Goal: Task Accomplishment & Management: Use online tool/utility

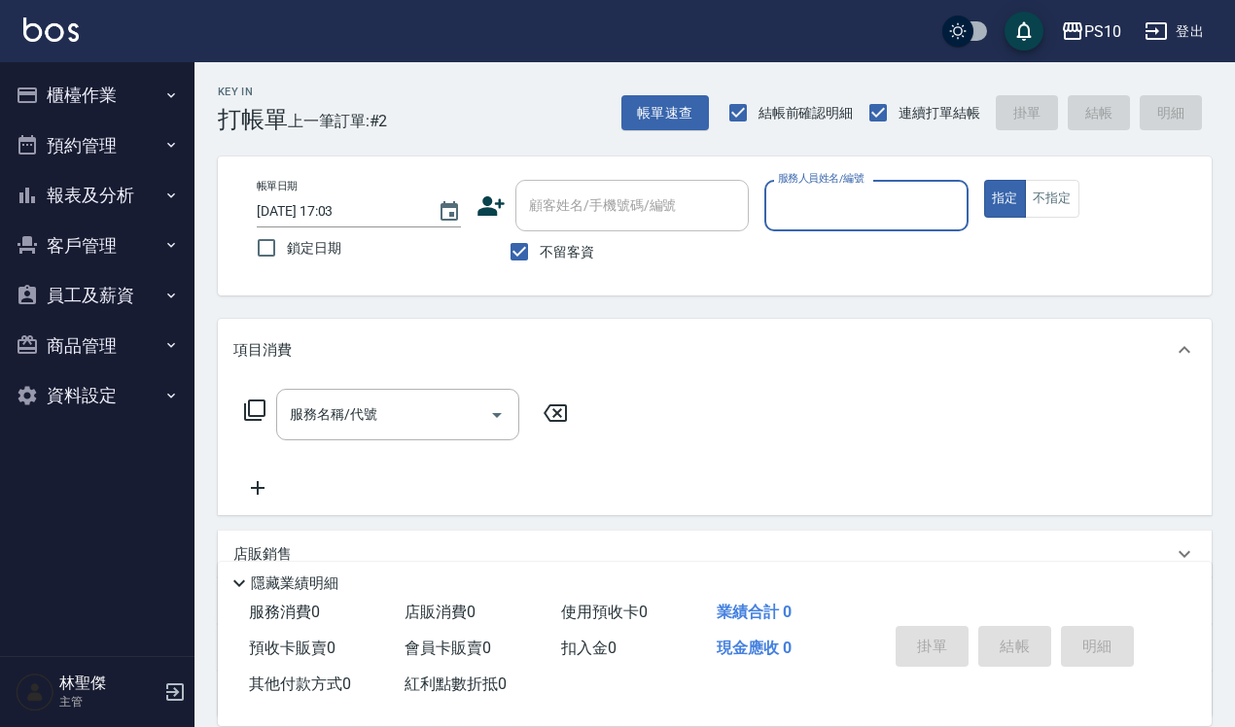
click at [607, 197] on input "服務人員姓名/編號" at bounding box center [866, 206] width 187 height 34
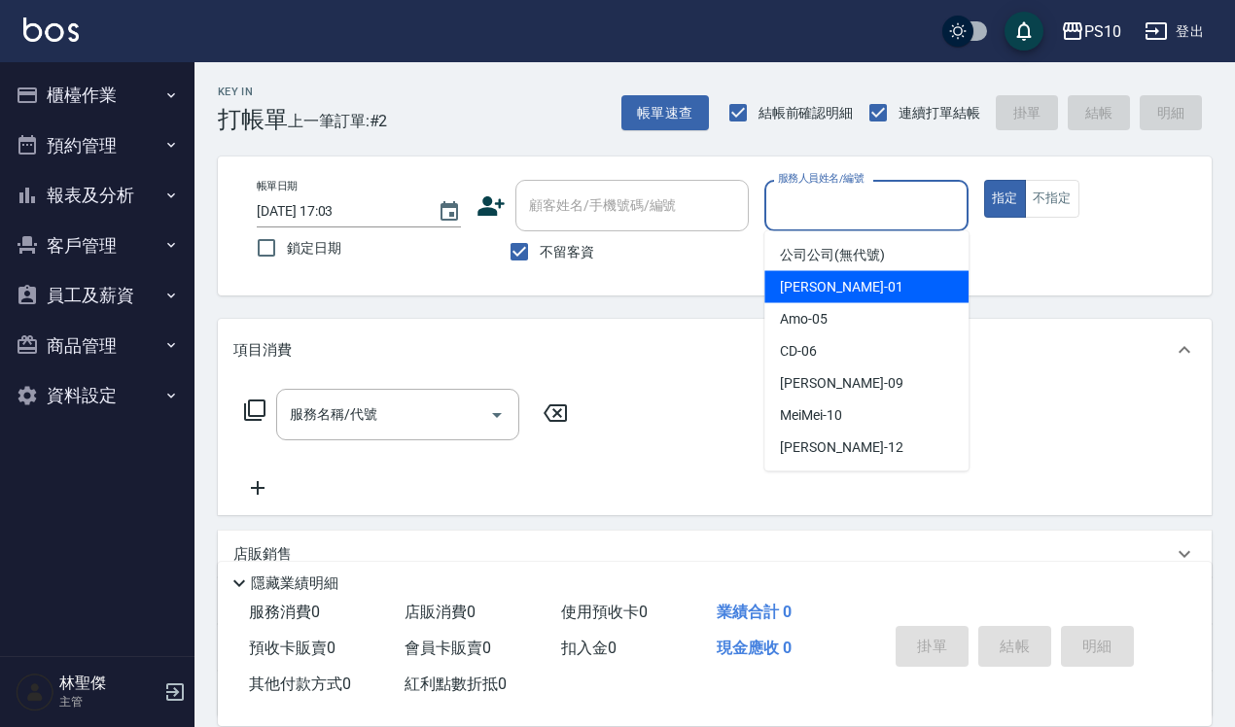
click at [607, 273] on div "[PERSON_NAME] -01" at bounding box center [866, 287] width 204 height 32
type input "[PERSON_NAME]-01"
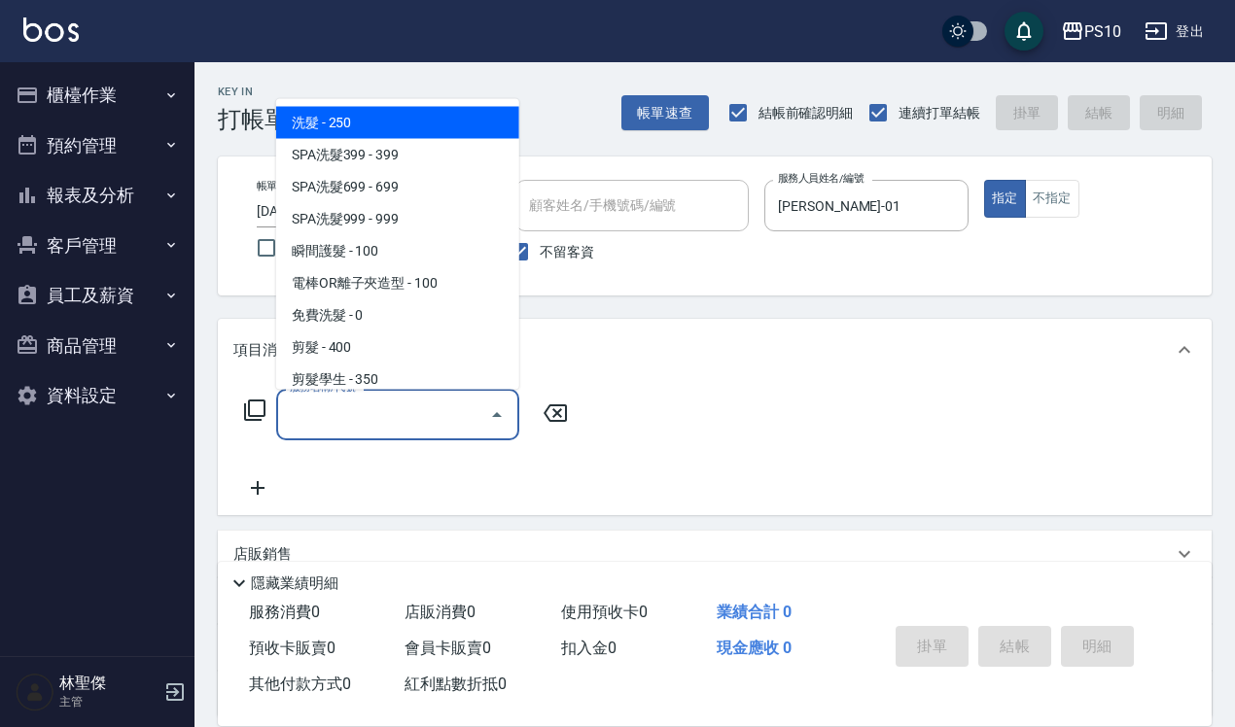
click at [419, 430] on input "服務名稱/代號" at bounding box center [383, 415] width 196 height 34
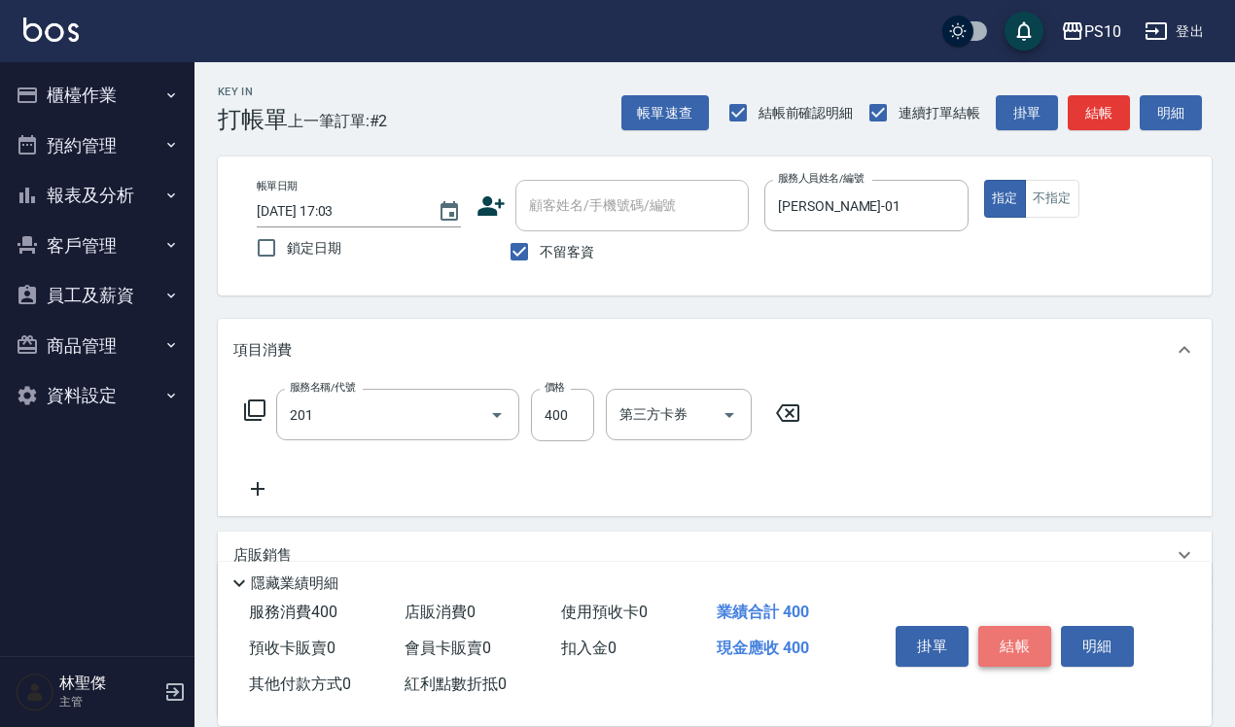
type input "剪髮(201)"
click at [607, 558] on button "結帳" at bounding box center [1014, 646] width 73 height 41
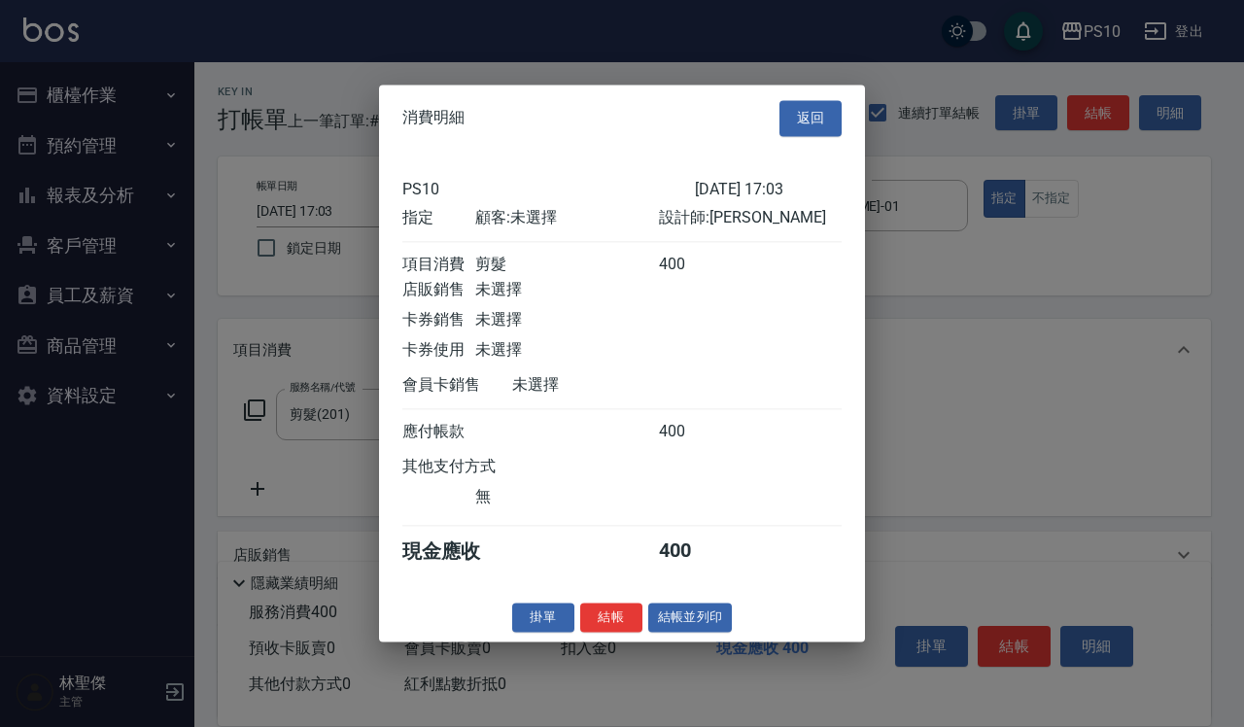
click at [606, 558] on div "消費明細 返回 PS10 [DATE] 17:03 指定 顧客: 未選擇 設計師: [PERSON_NAME] 項目消費 剪髮 400 店販銷售 未選擇 卡券…" at bounding box center [622, 363] width 486 height 557
click at [606, 558] on button "結帳" at bounding box center [611, 618] width 62 height 30
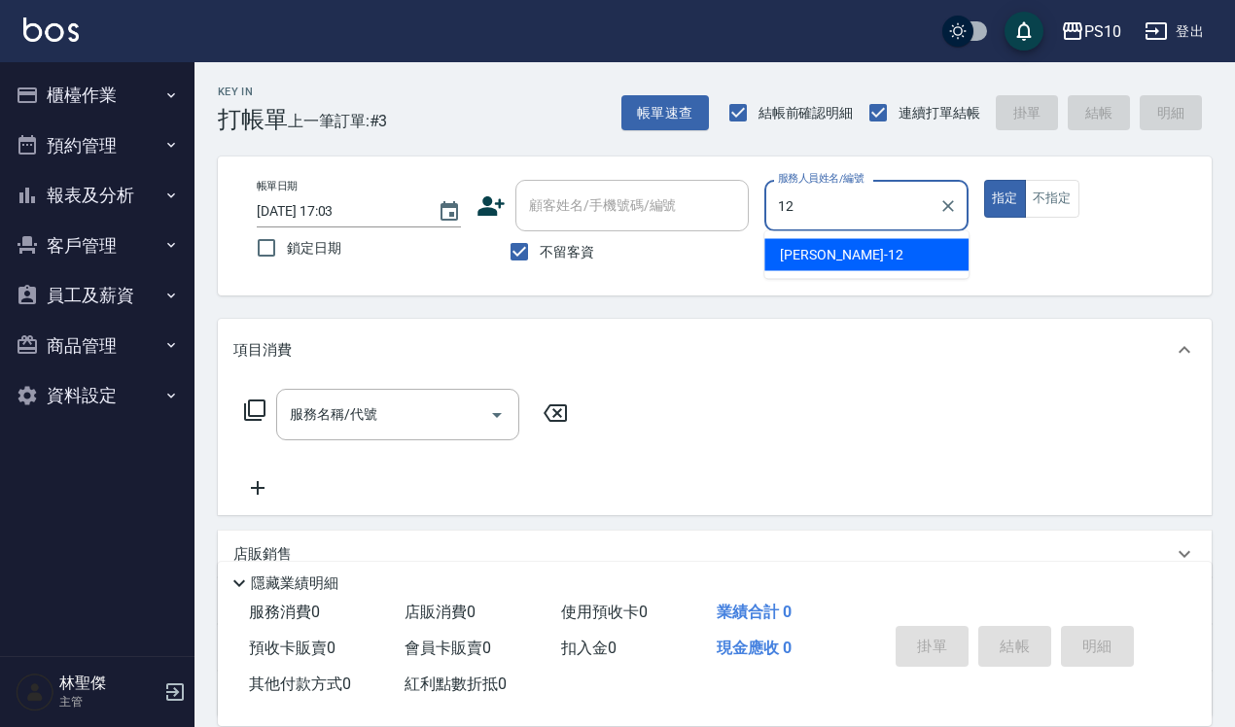
type input "[PERSON_NAME]-12"
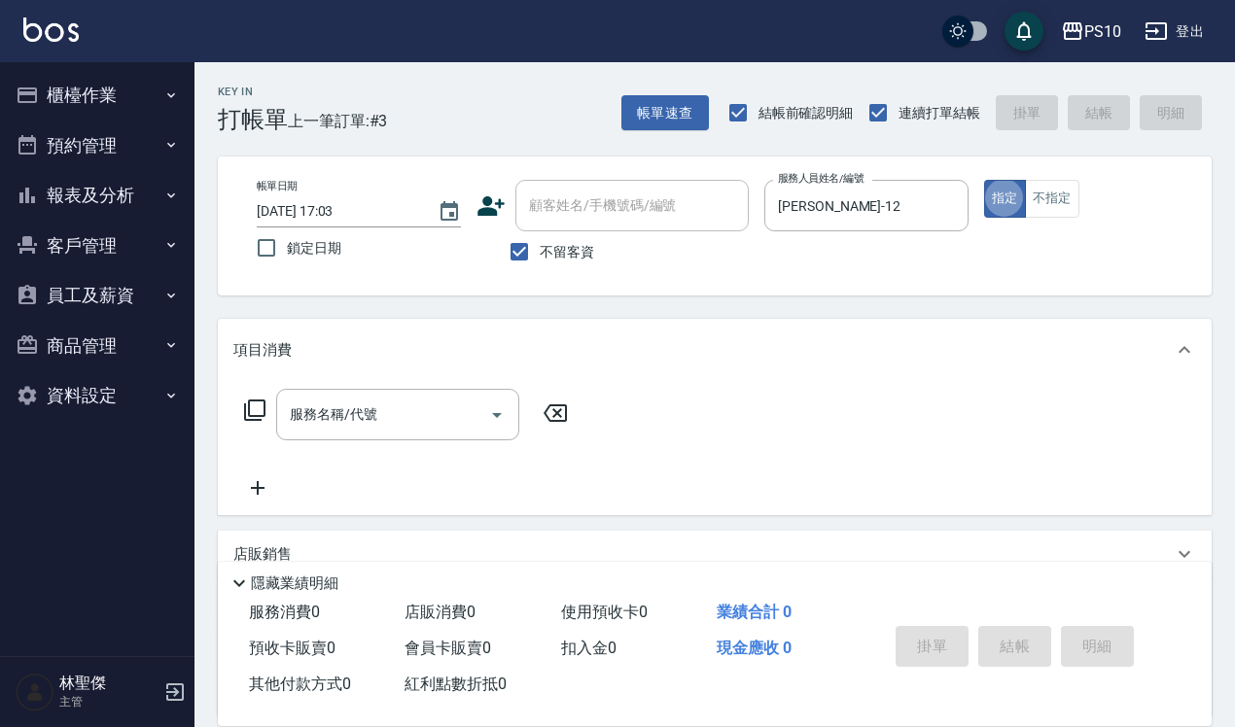
type button "true"
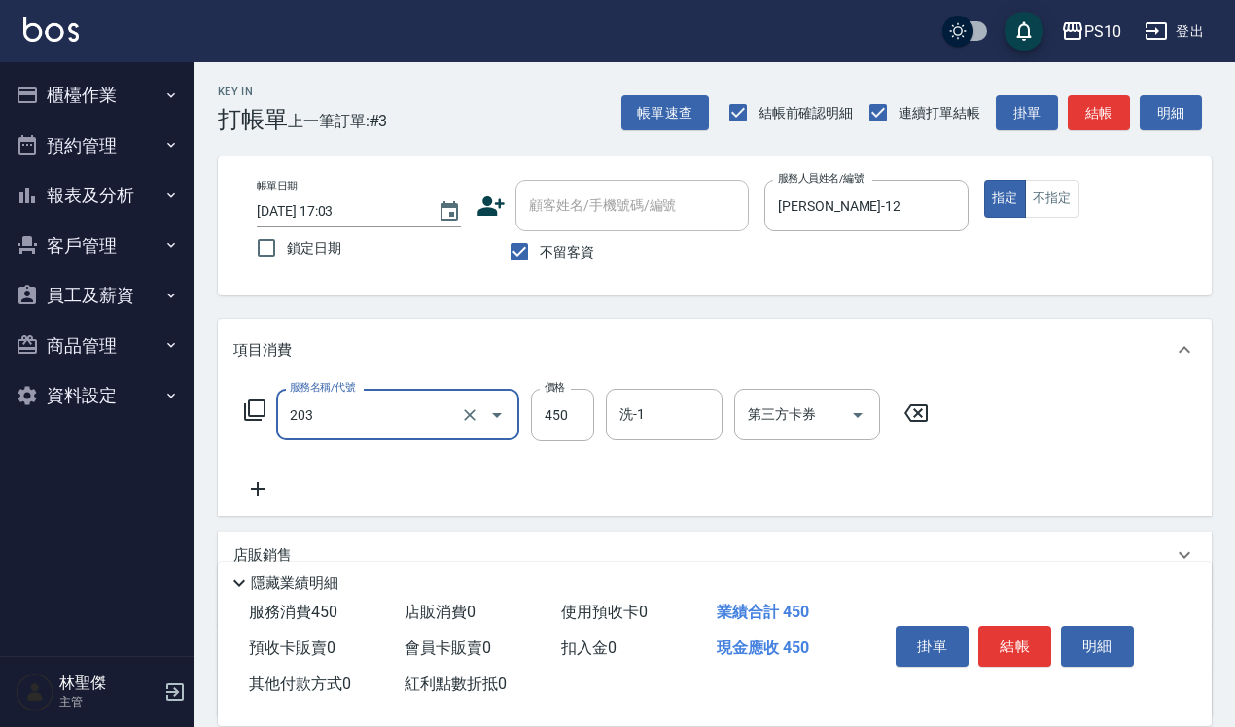
type input "剪+洗(203)"
type input "320"
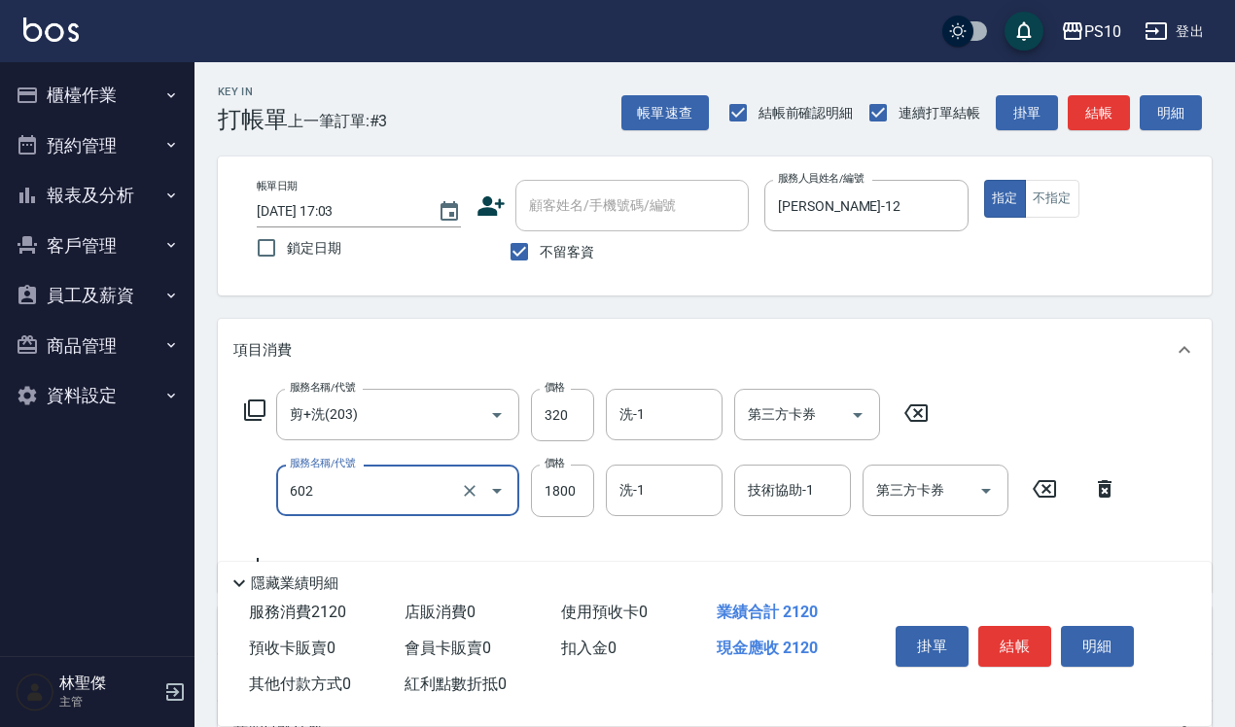
type input "蘆薈髮膜(602)"
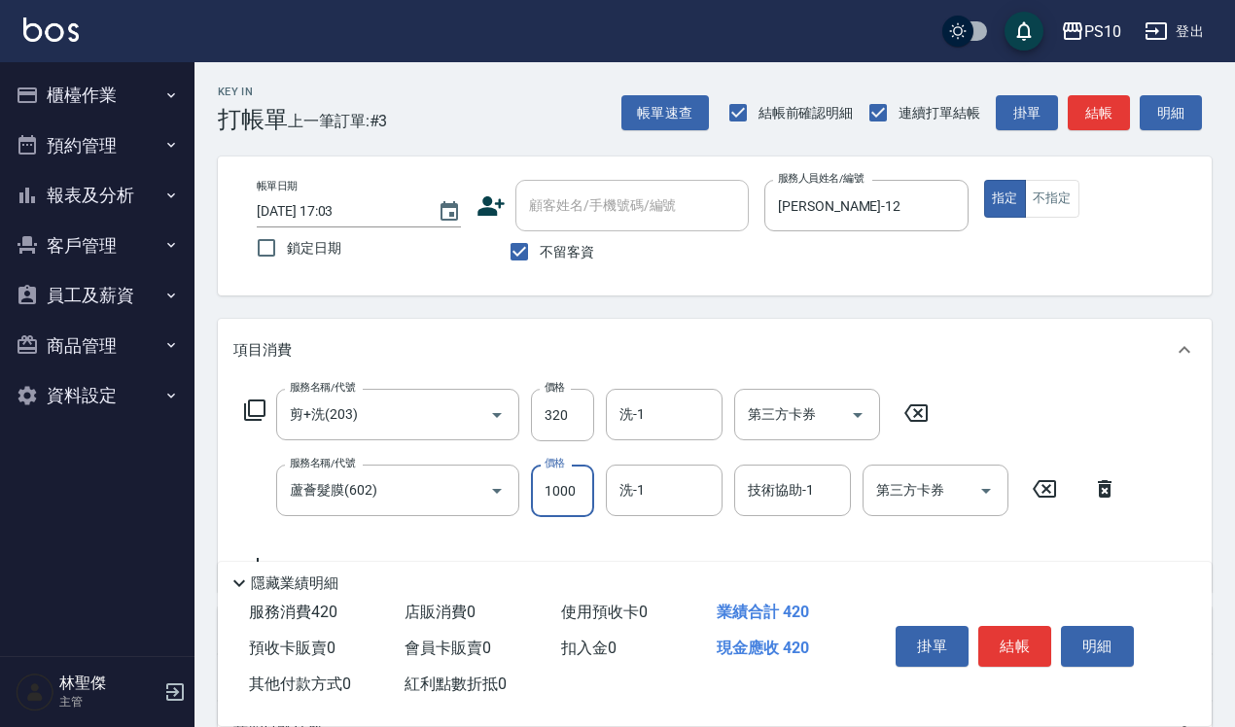
type input "1000"
click at [560, 380] on label "價格" at bounding box center [554, 387] width 20 height 15
click at [560, 389] on input "320" at bounding box center [562, 415] width 63 height 52
click at [577, 402] on input "320" at bounding box center [562, 415] width 63 height 52
type input "650"
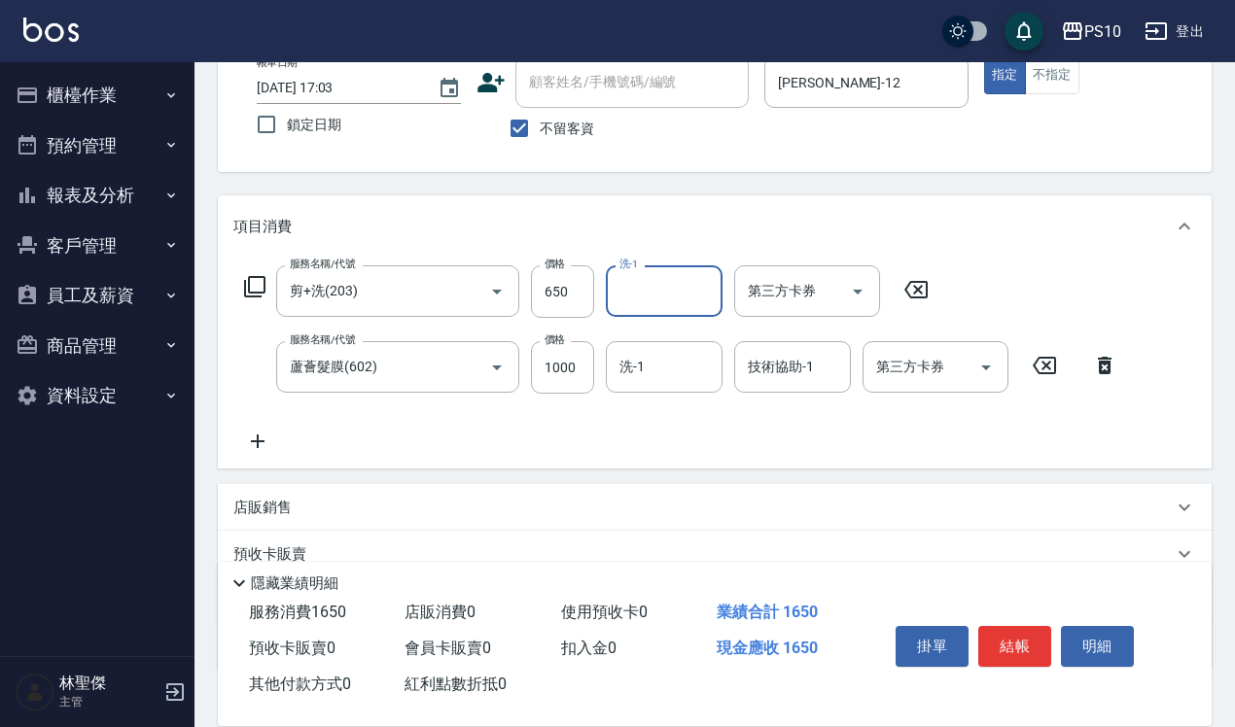
scroll to position [251, 0]
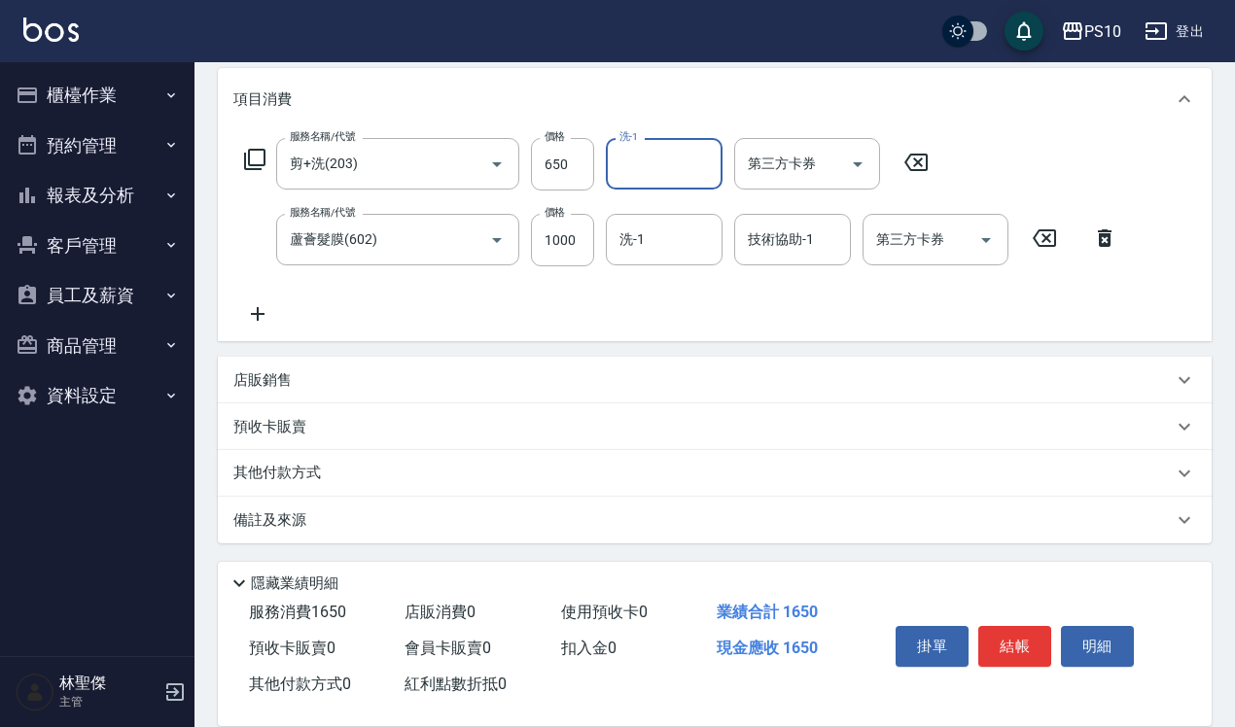
click at [360, 476] on div "其他付款方式" at bounding box center [702, 473] width 939 height 21
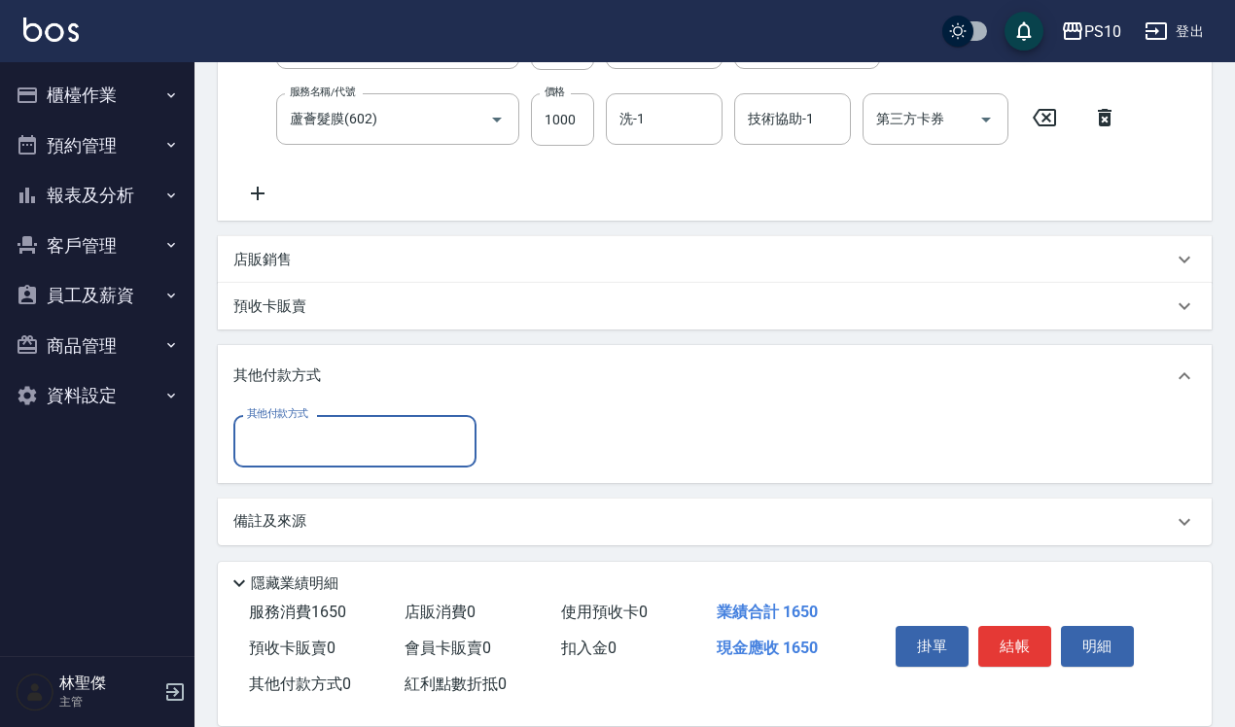
scroll to position [372, 0]
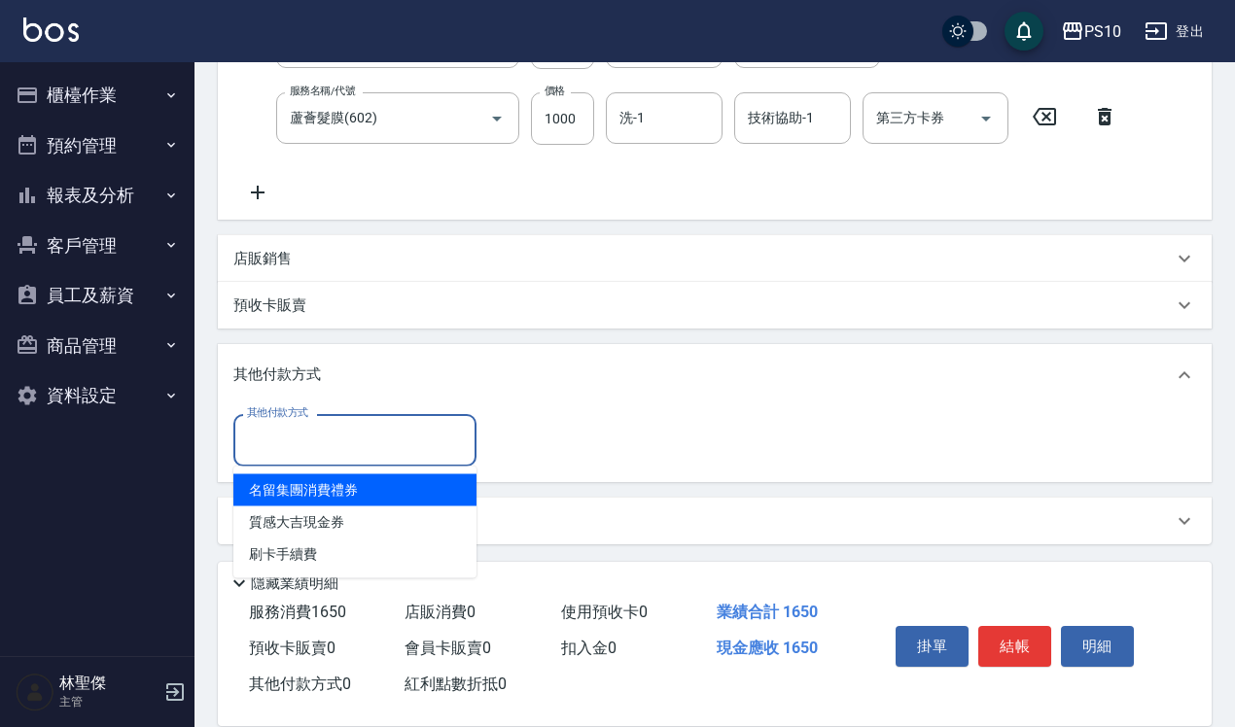
click at [340, 443] on input "其他付款方式" at bounding box center [355, 440] width 226 height 34
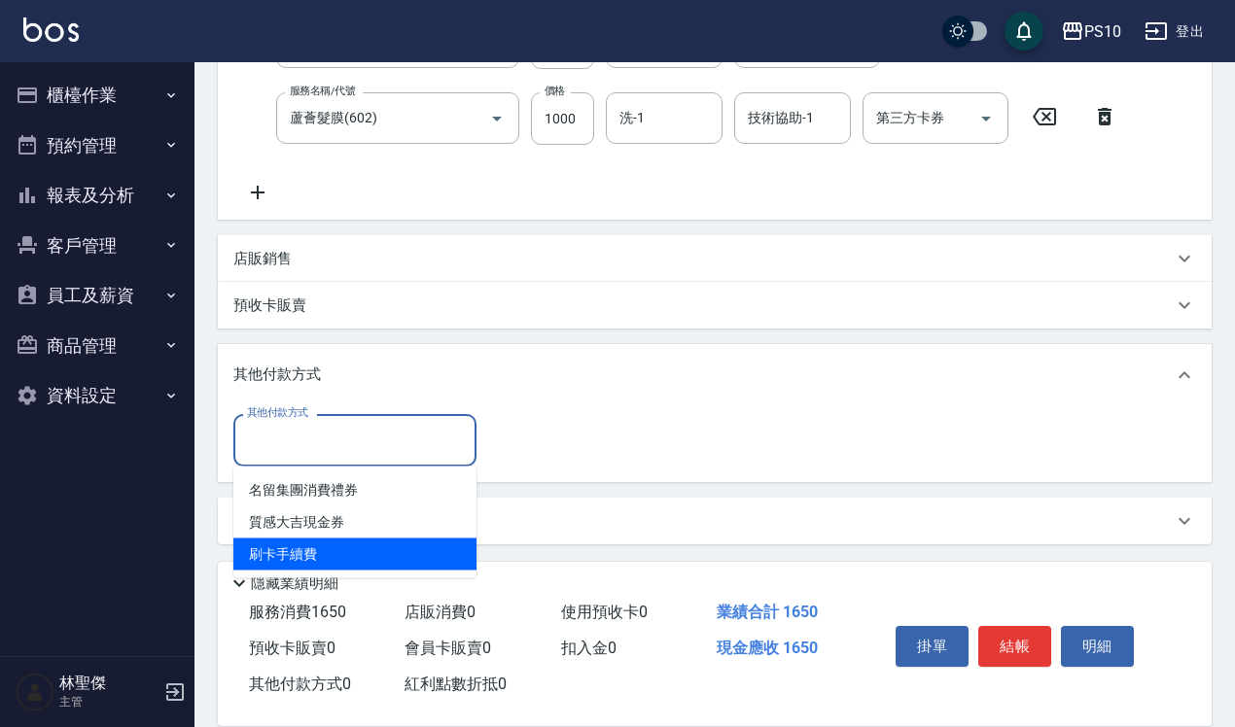
click at [312, 546] on span "刷卡手續費" at bounding box center [354, 555] width 243 height 32
type input "刷卡手續費"
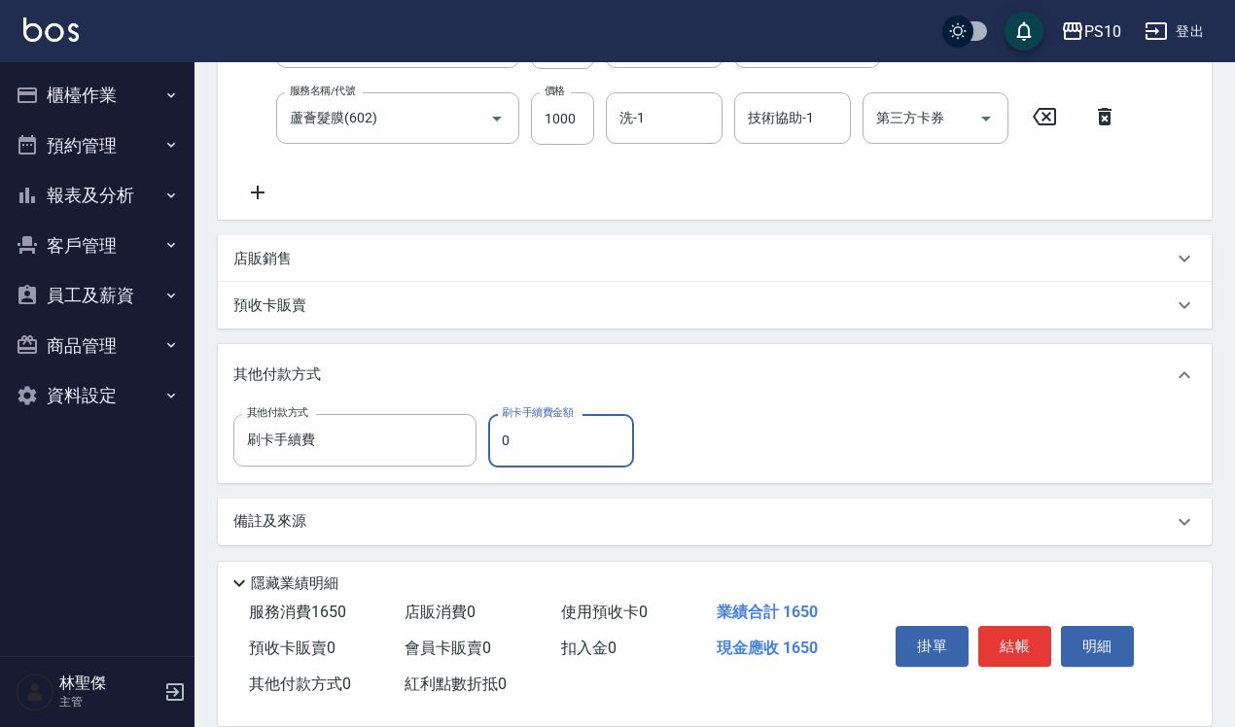
drag, startPoint x: 508, startPoint y: 431, endPoint x: 497, endPoint y: 431, distance: 11.7
click at [497, 431] on input "0" at bounding box center [561, 440] width 146 height 52
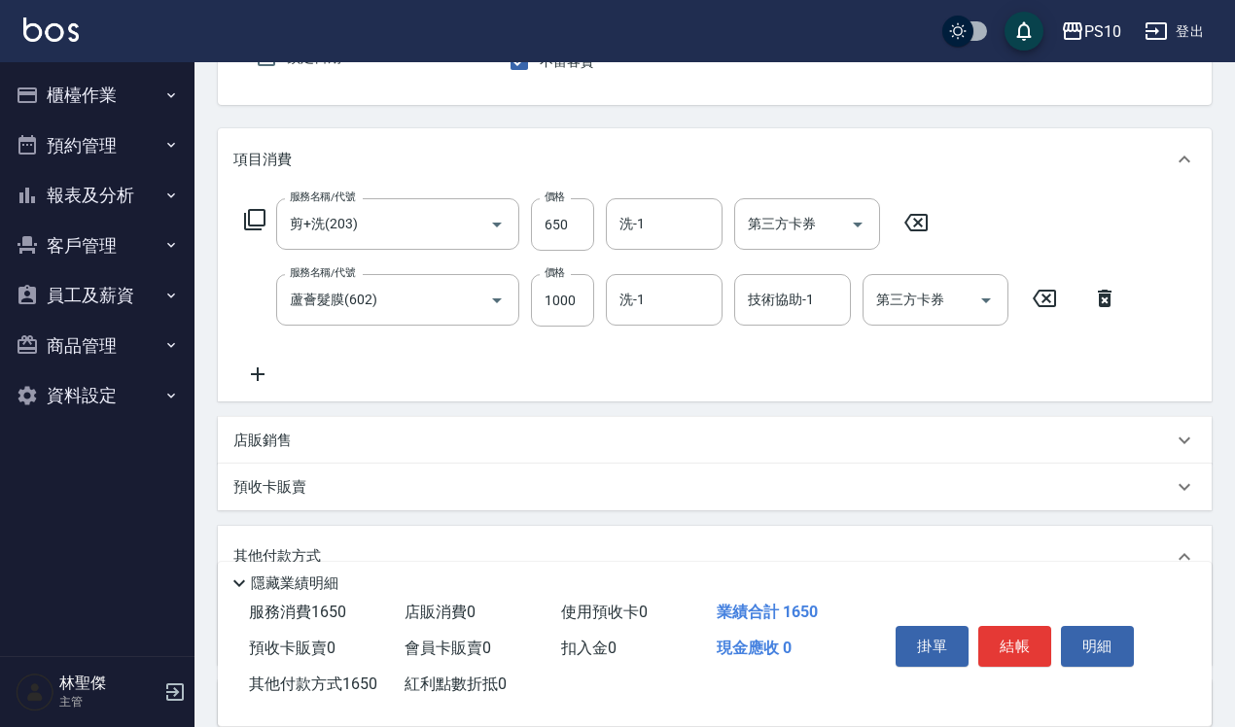
scroll to position [0, 0]
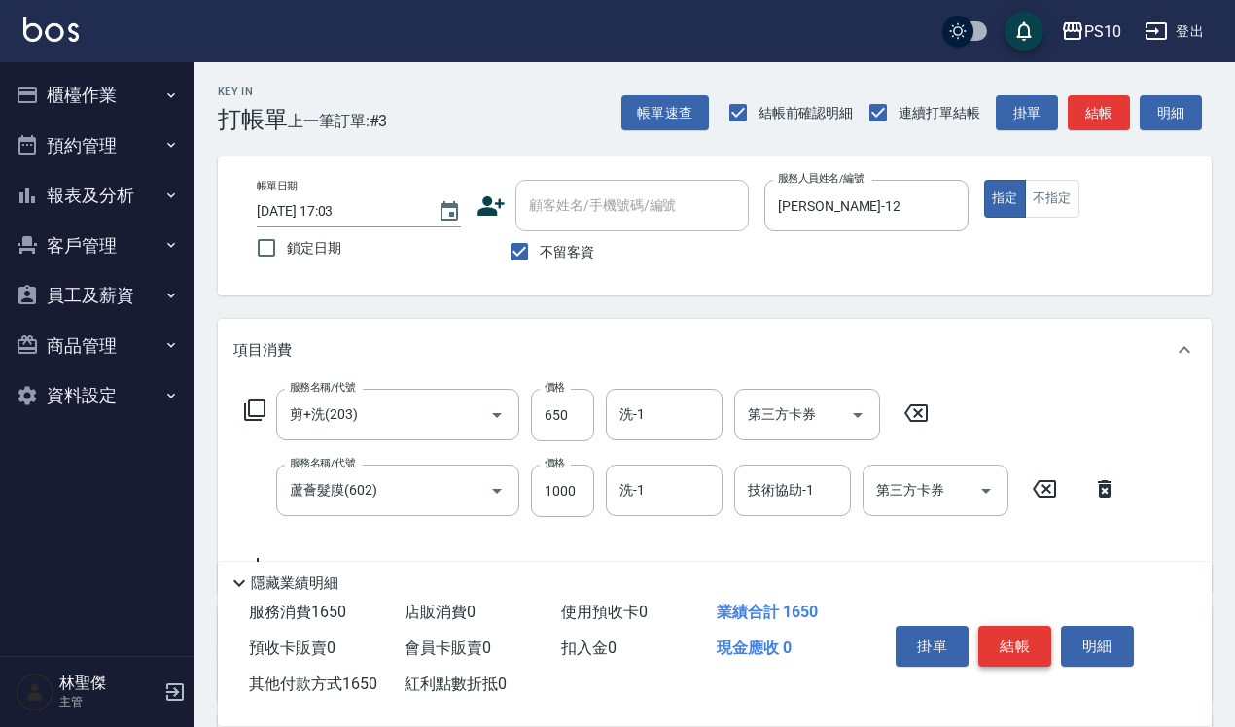
type input "1650"
click at [607, 558] on button "結帳" at bounding box center [1014, 646] width 73 height 41
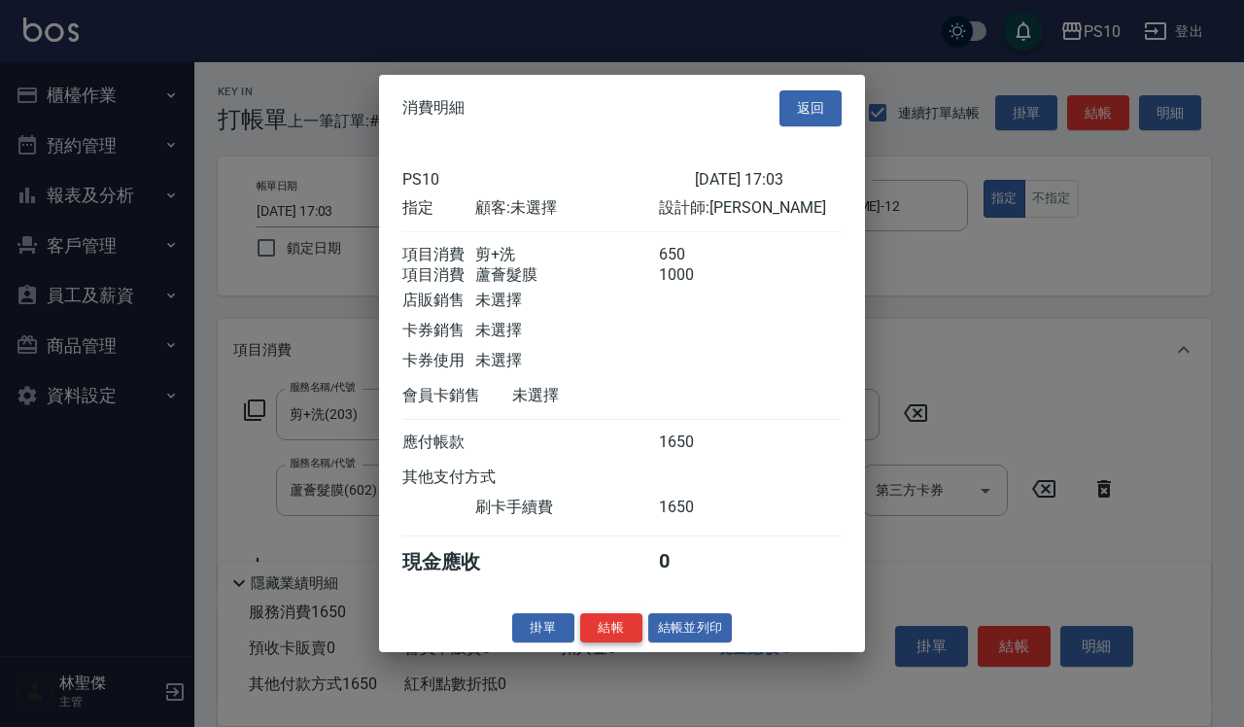
click at [607, 558] on button "結帳" at bounding box center [611, 627] width 62 height 30
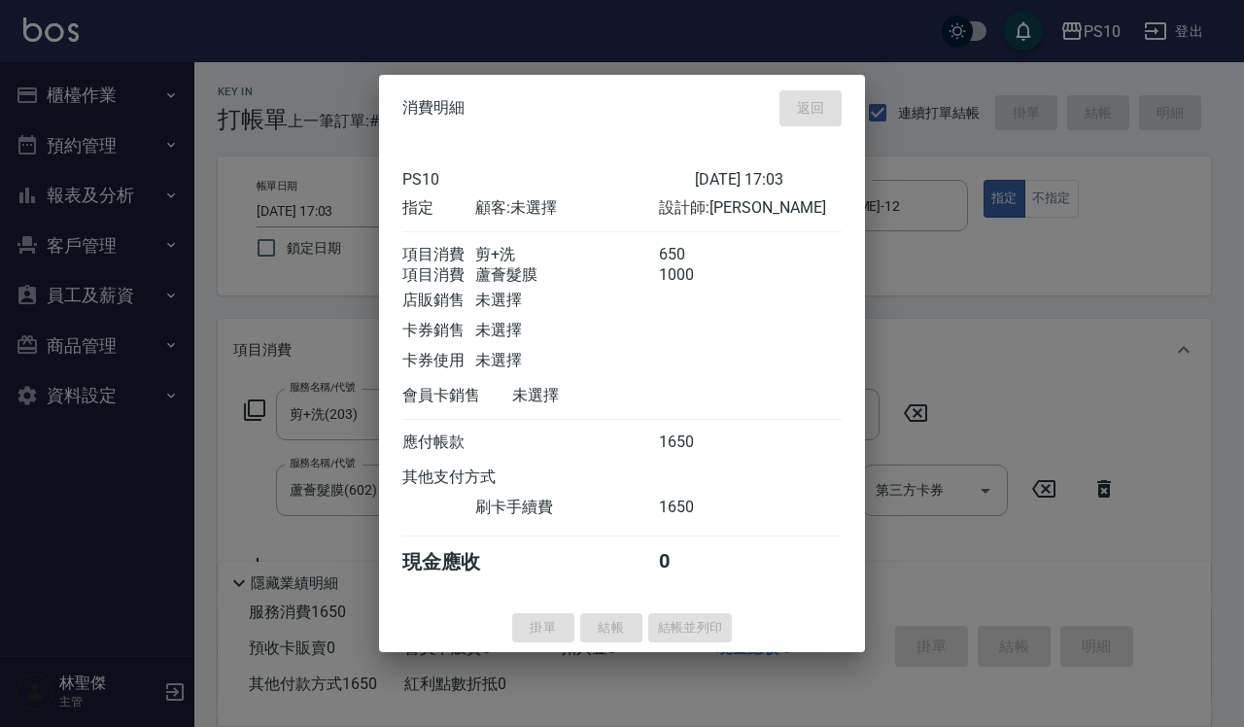
type input "[DATE] 17:04"
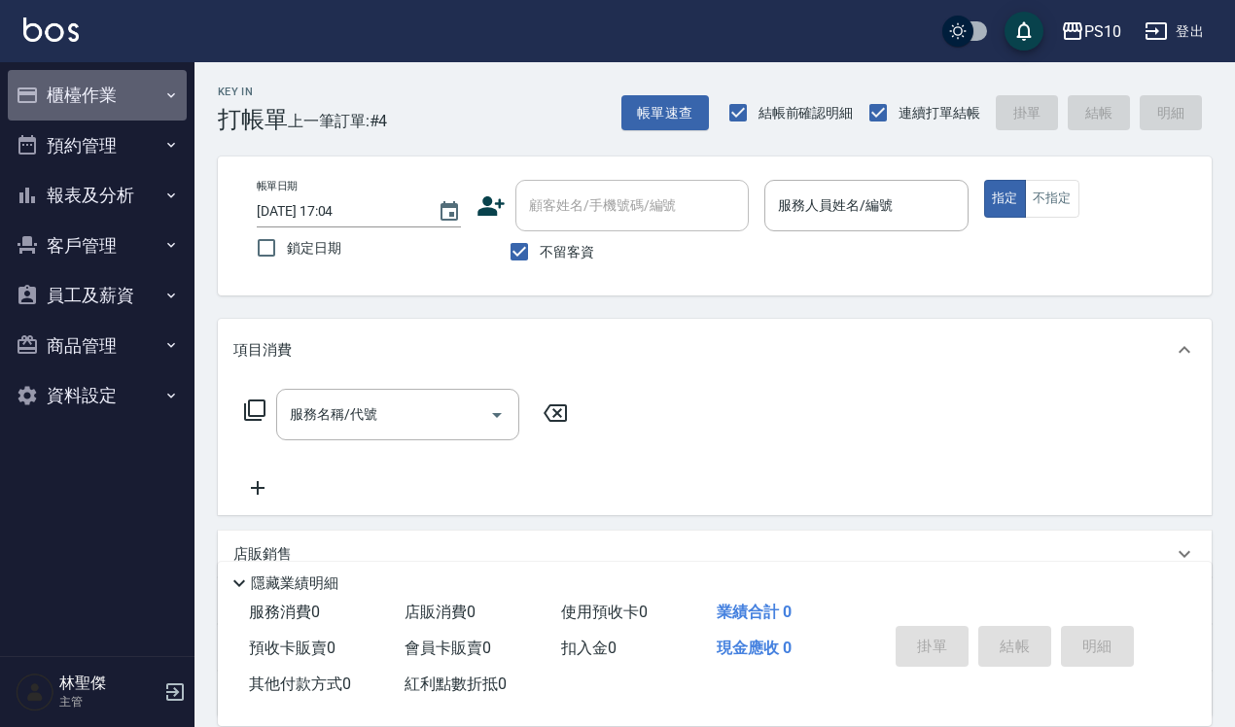
click at [71, 87] on button "櫃檯作業" at bounding box center [97, 95] width 179 height 51
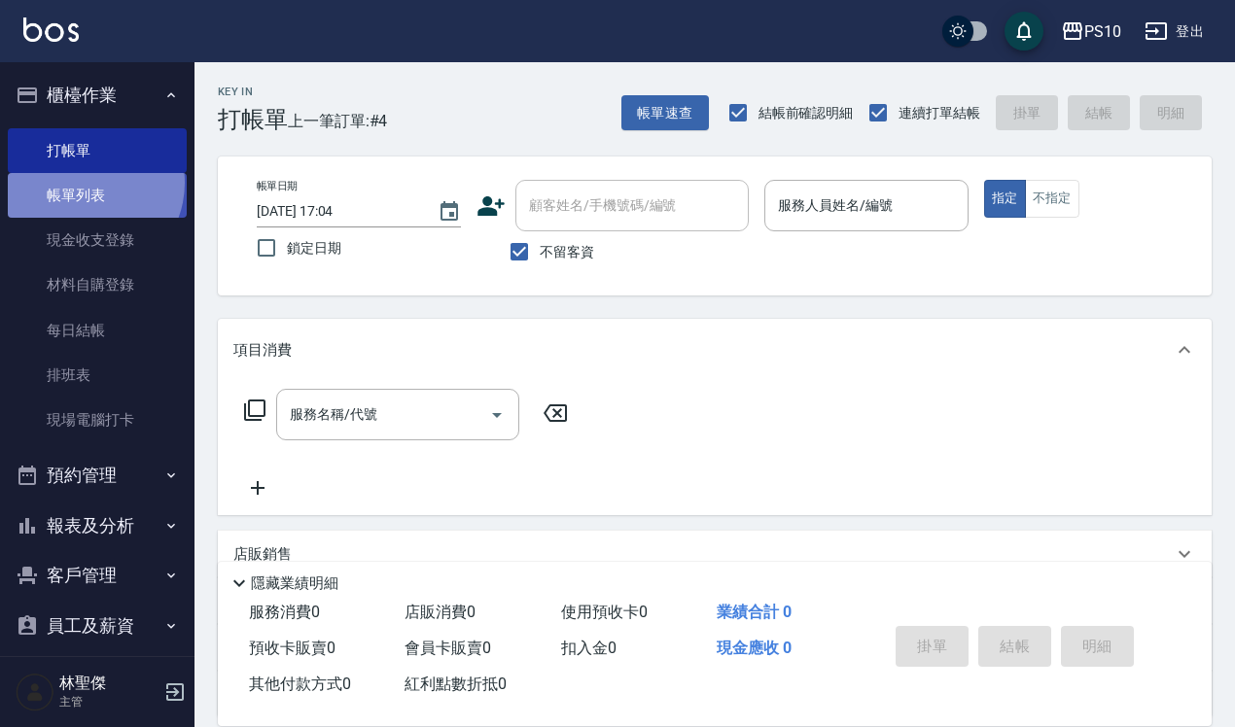
click at [84, 183] on link "帳單列表" at bounding box center [97, 195] width 179 height 45
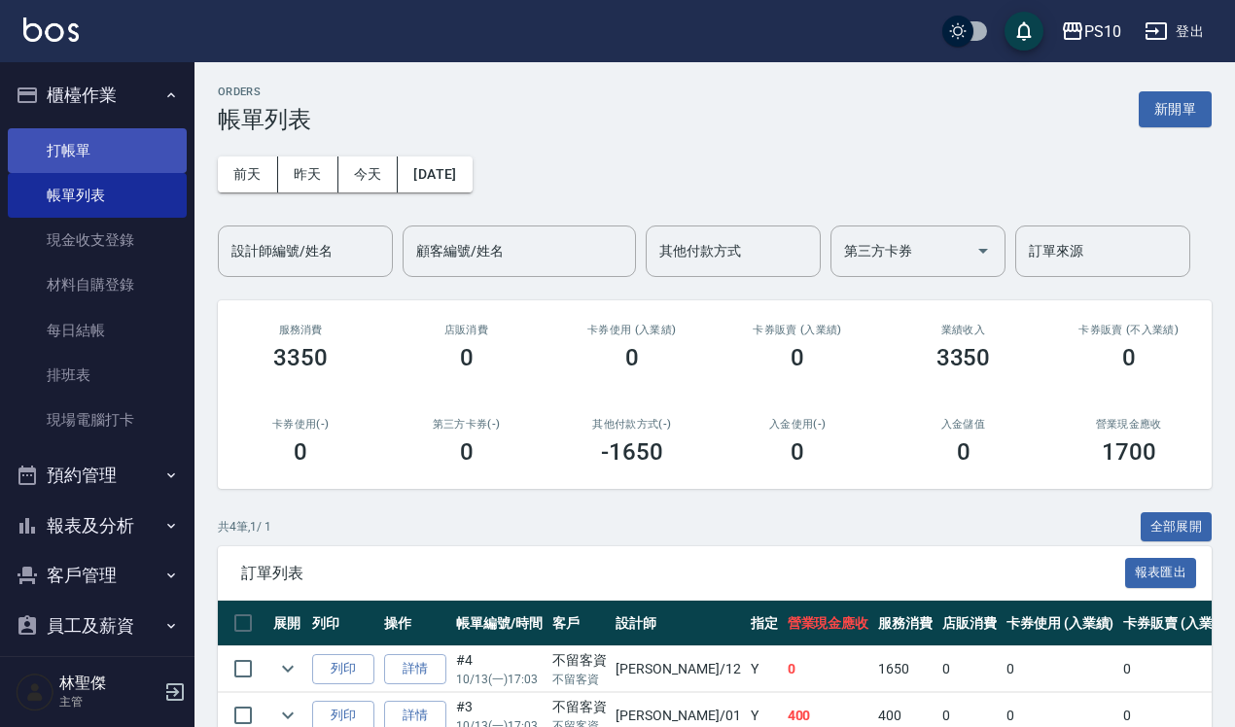
click at [99, 157] on link "打帳單" at bounding box center [97, 150] width 179 height 45
